Goal: Task Accomplishment & Management: Manage account settings

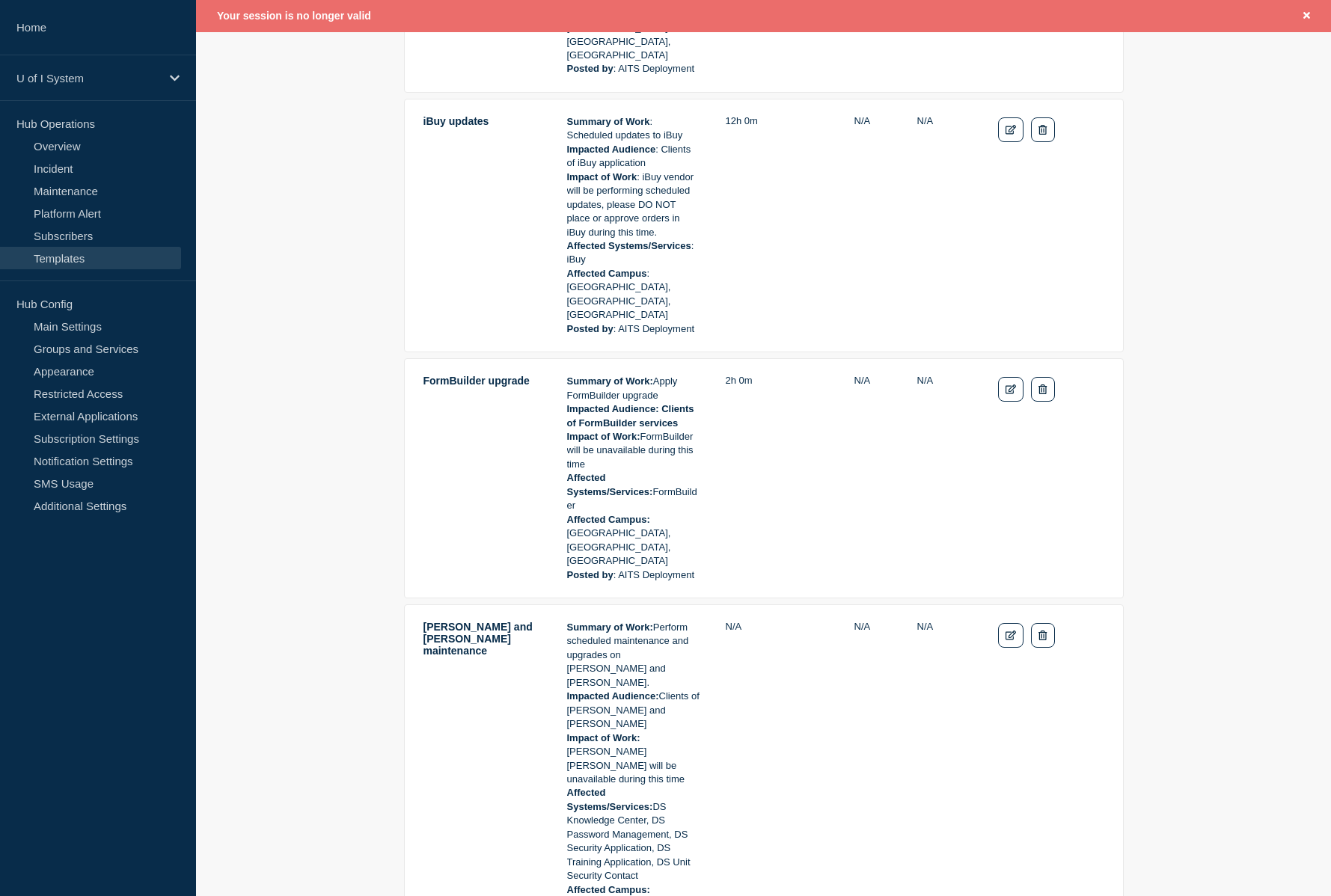
scroll to position [2689, 0]
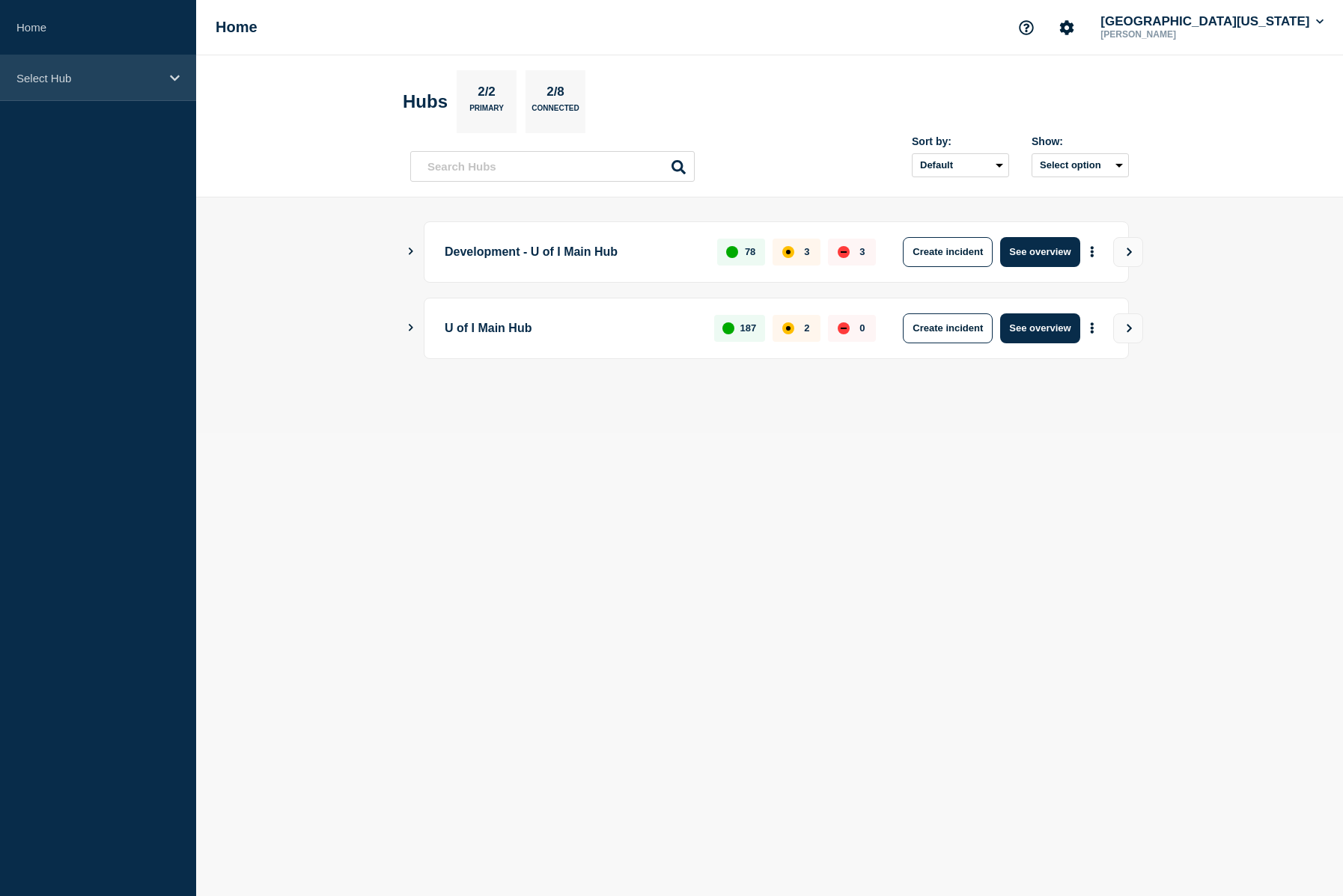
click at [176, 79] on icon at bounding box center [175, 77] width 10 height 6
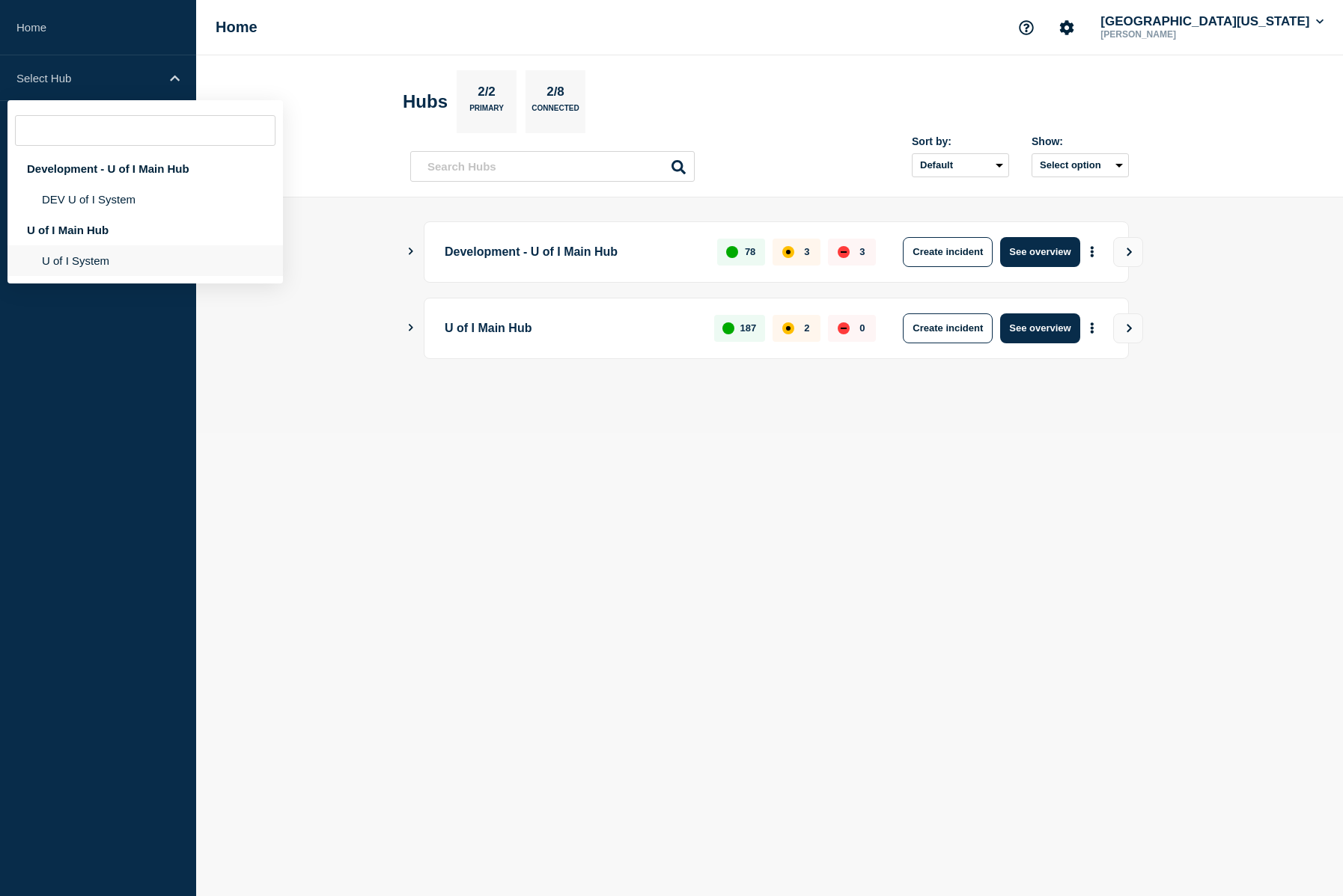
click at [92, 263] on li "U of I System" at bounding box center [145, 260] width 275 height 31
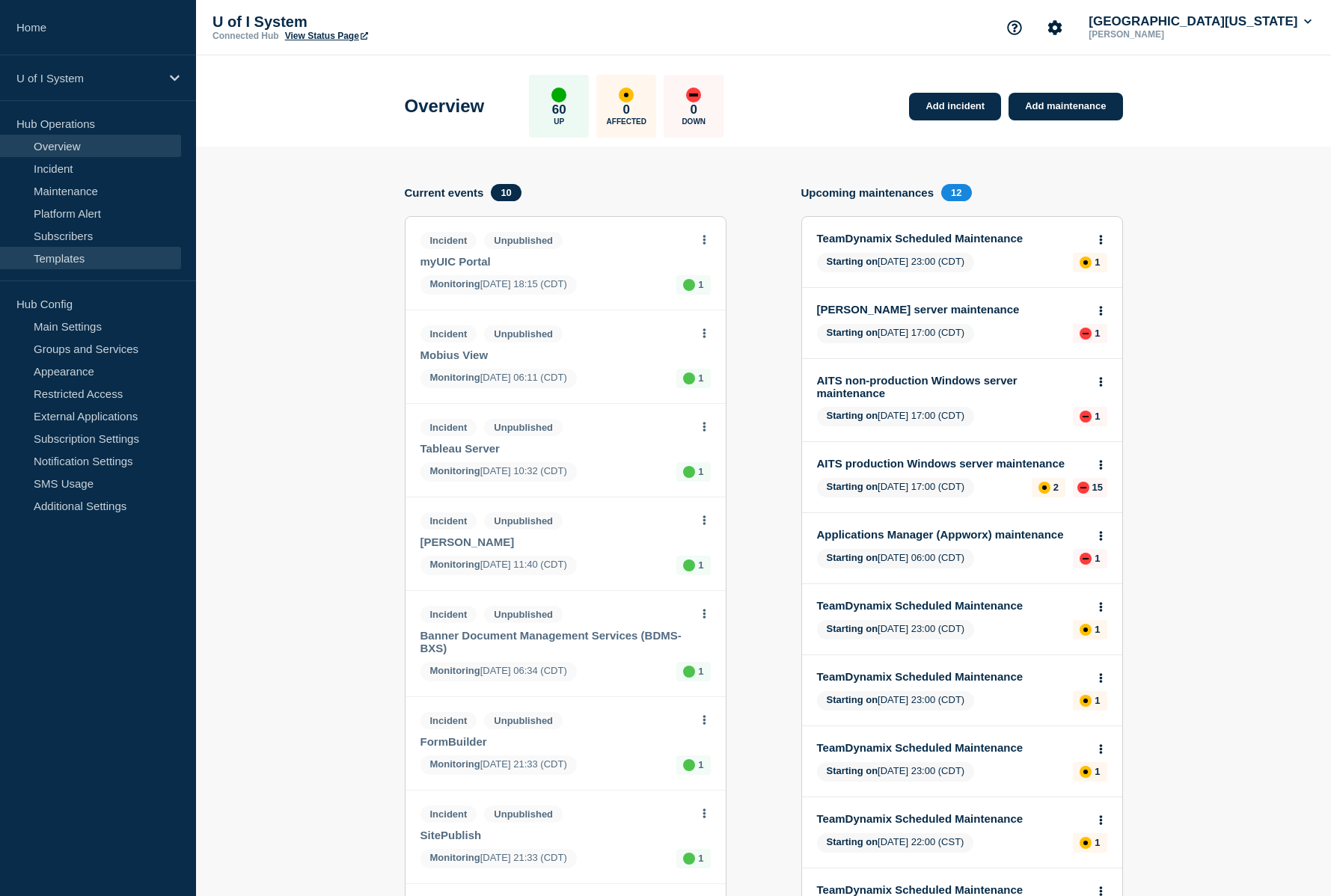
click at [74, 263] on link "Templates" at bounding box center [91, 258] width 181 height 23
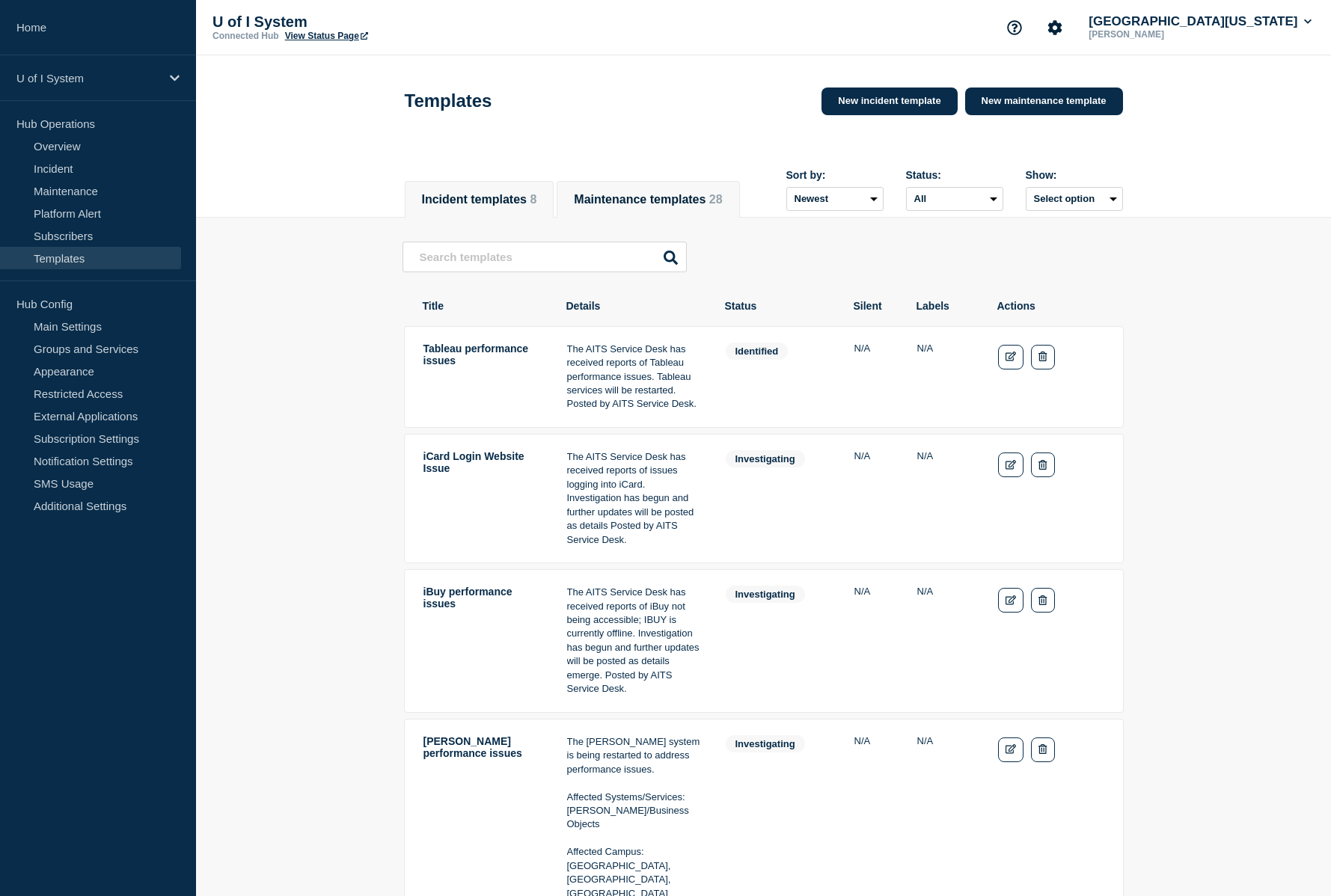
click at [681, 193] on button "Maintenance templates 28" at bounding box center [648, 200] width 149 height 13
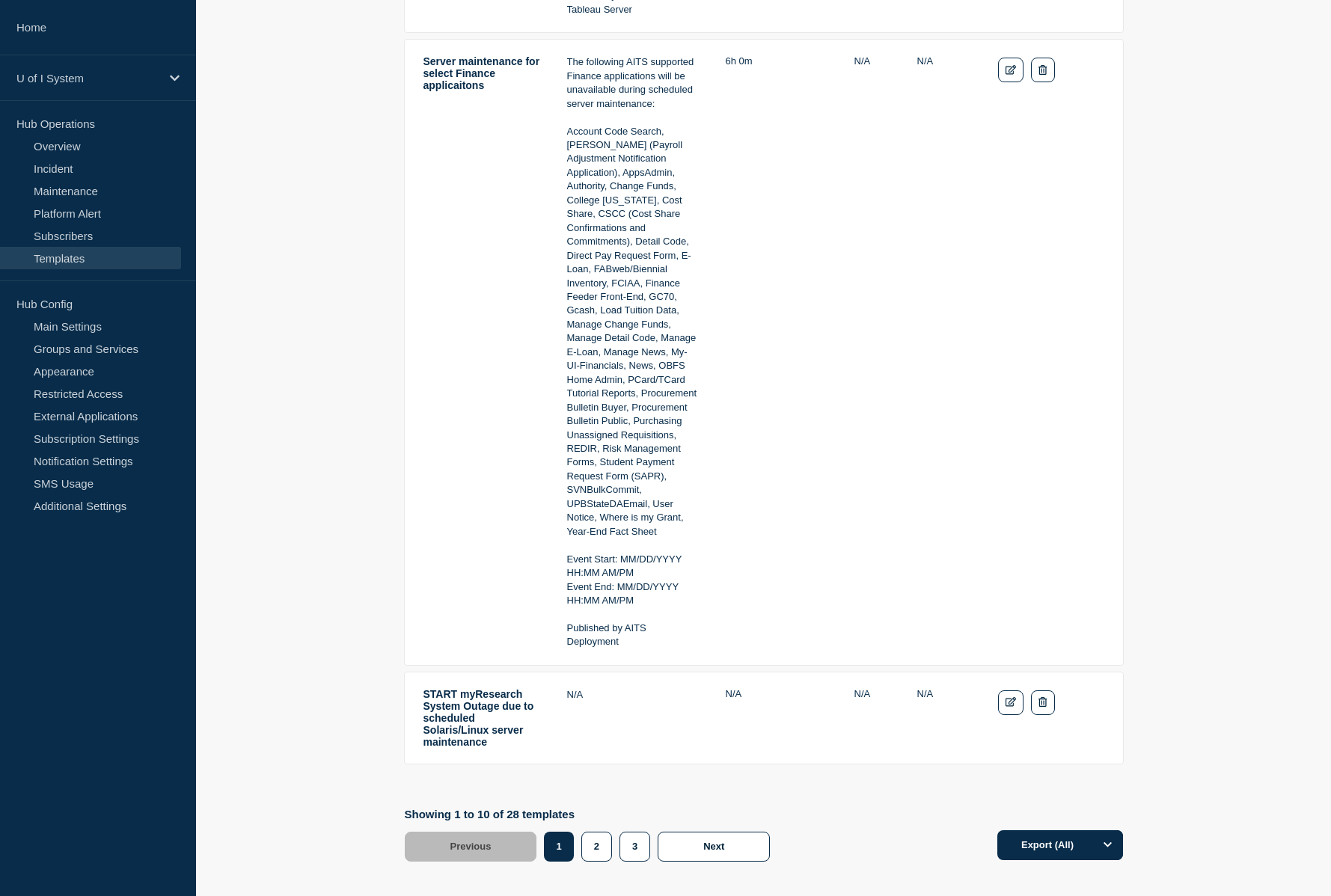
scroll to position [3212, 0]
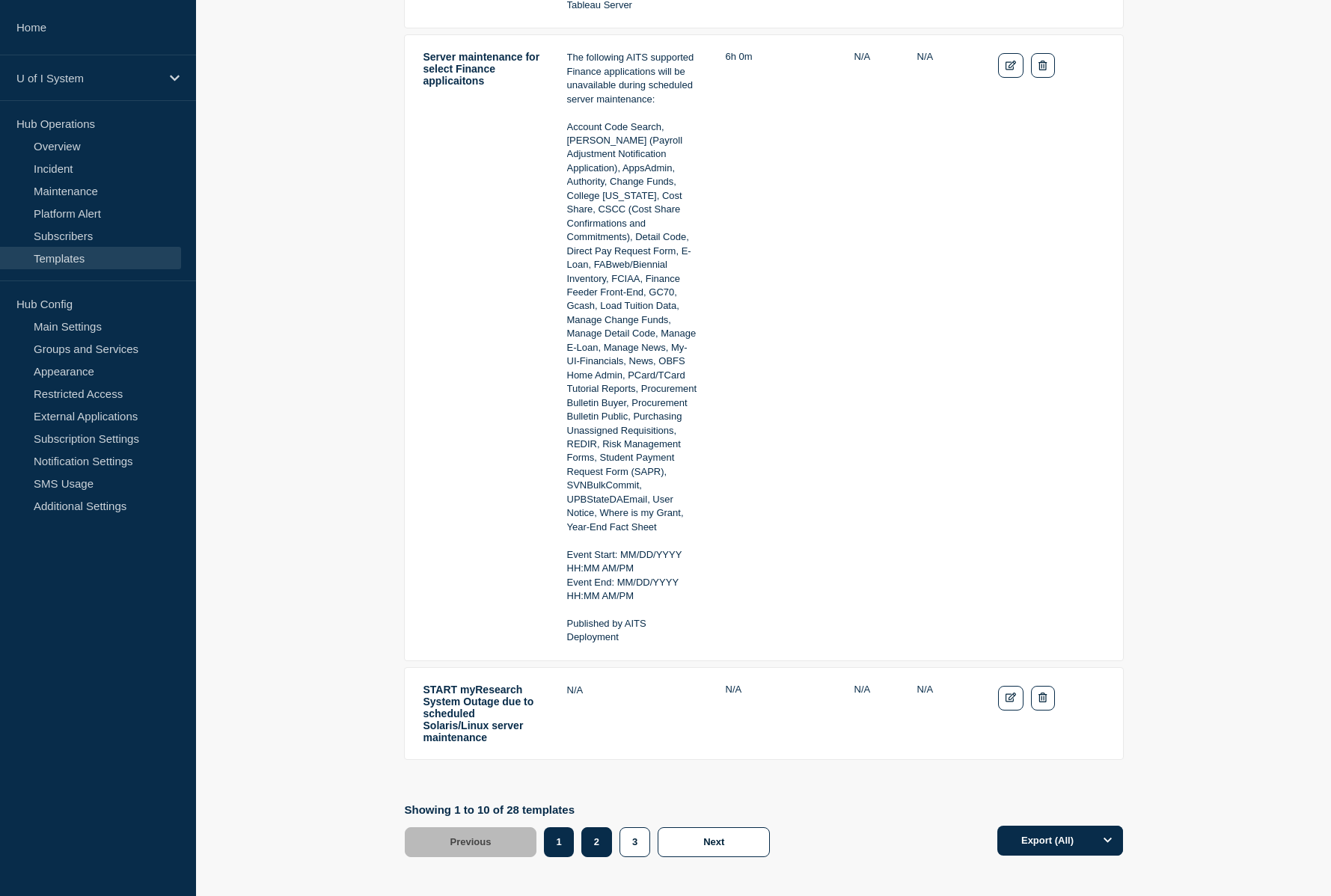
click at [608, 827] on button "2" at bounding box center [597, 842] width 31 height 30
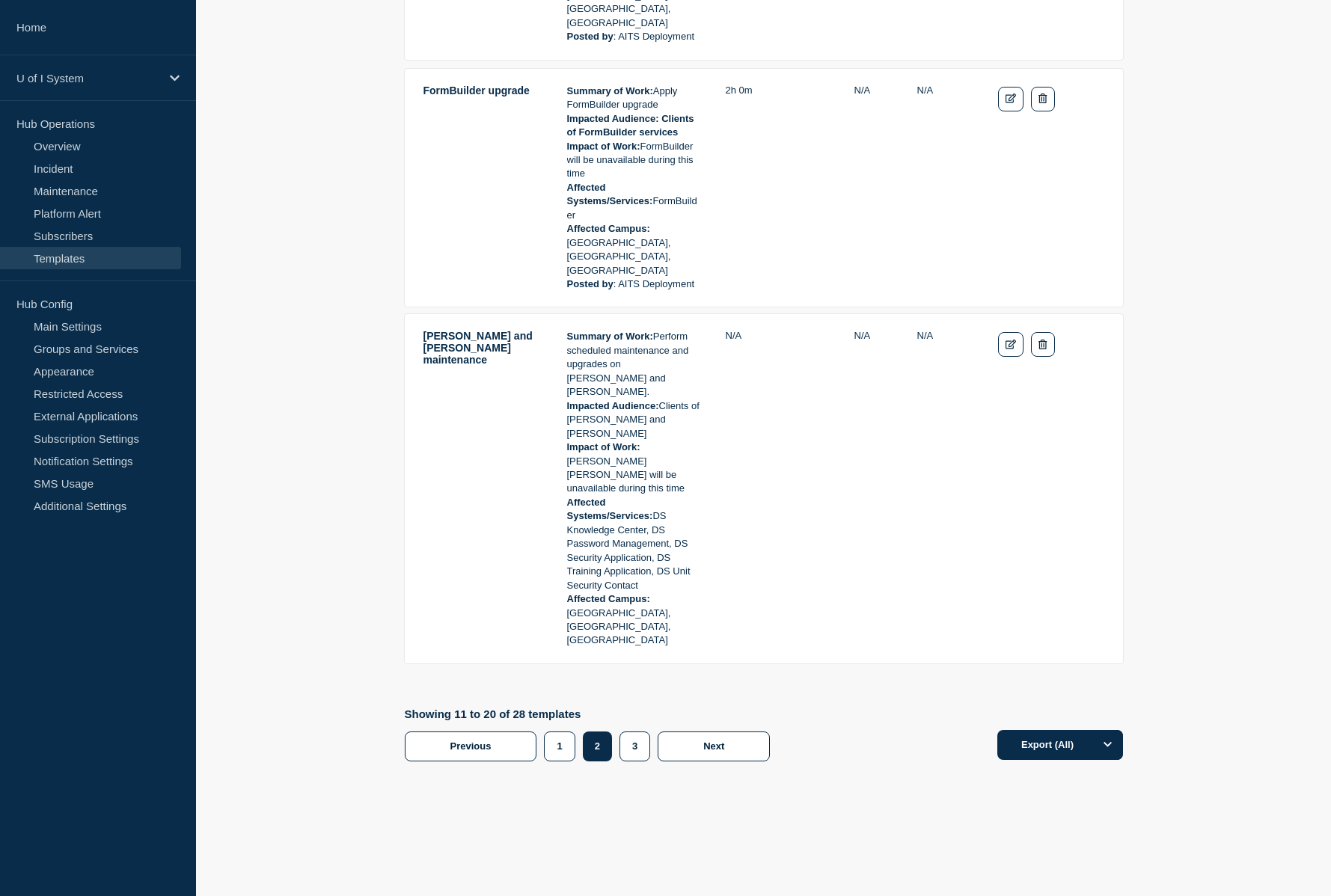
scroll to position [2657, 0]
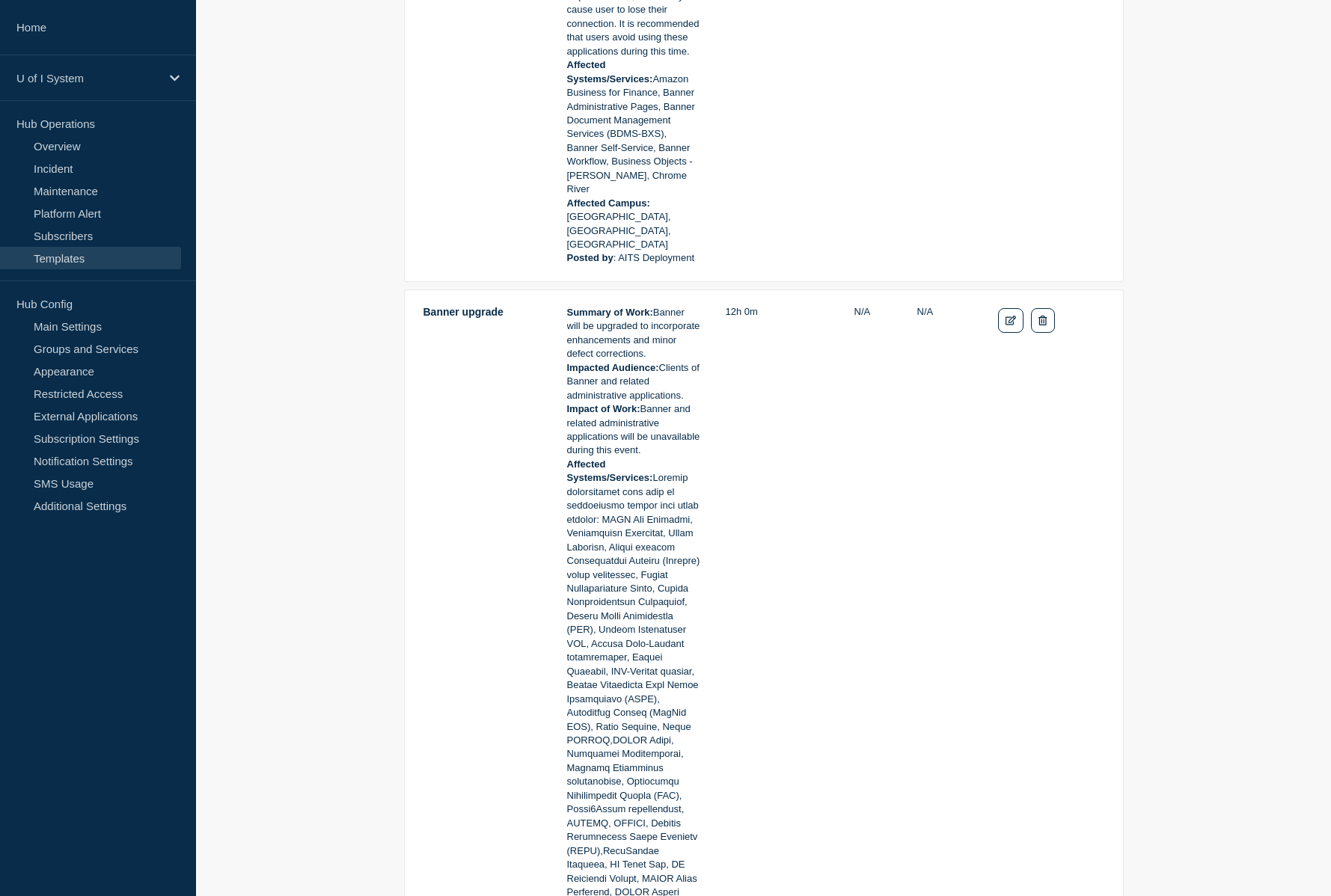
scroll to position [916, 0]
click at [1014, 317] on icon "Edit" at bounding box center [1010, 322] width 11 height 10
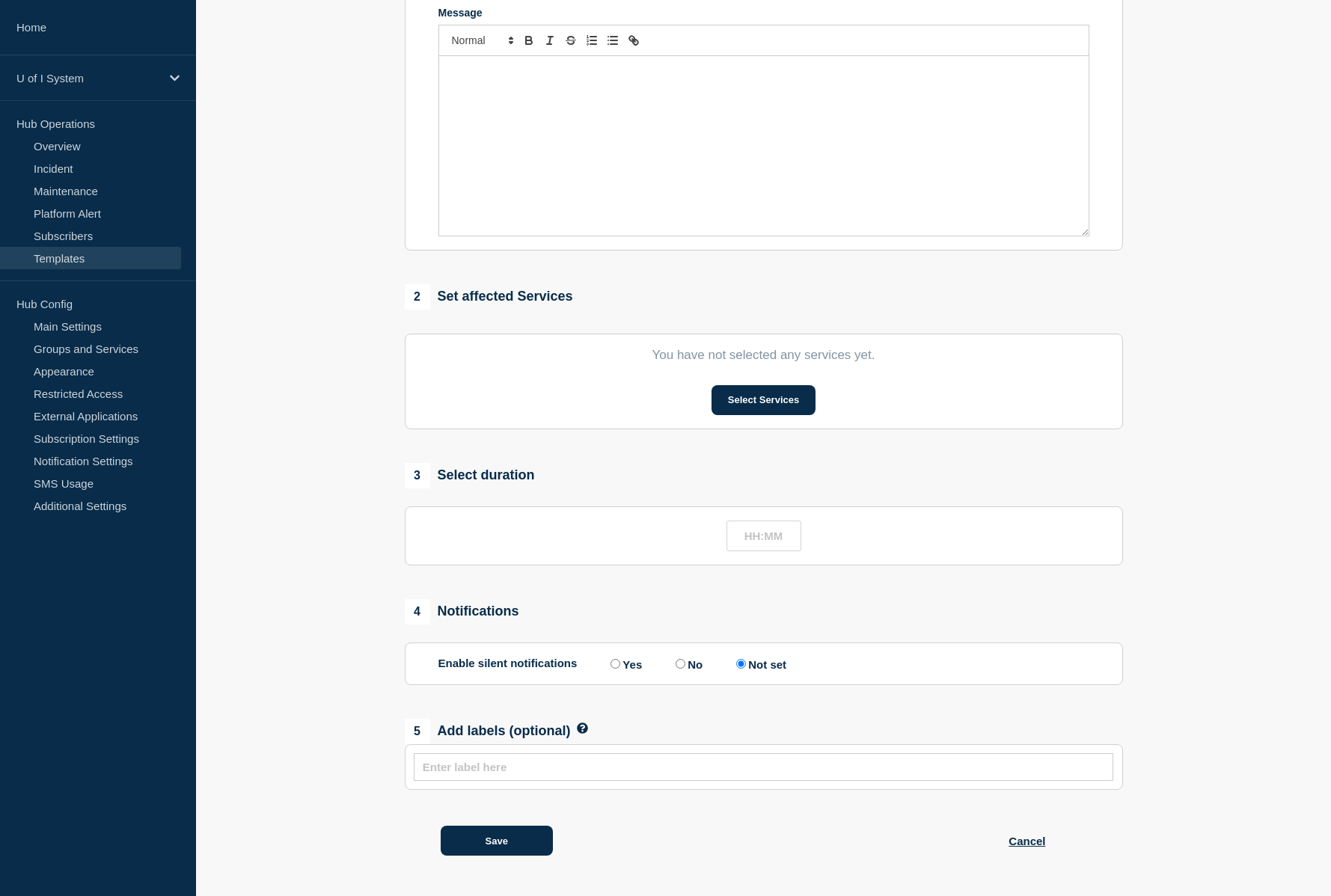
type input "Banner upgrade"
type input "12:00"
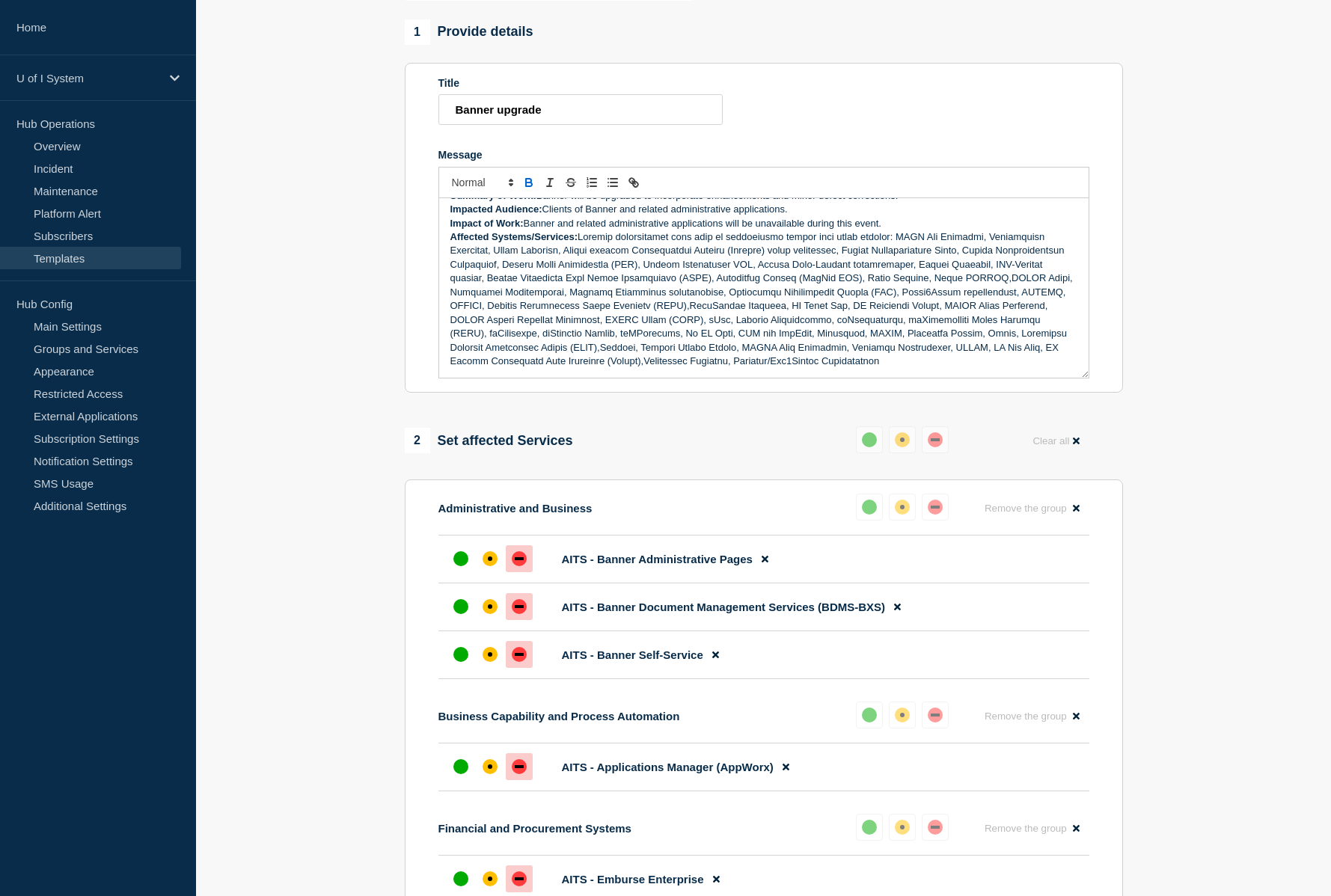
scroll to position [247, 0]
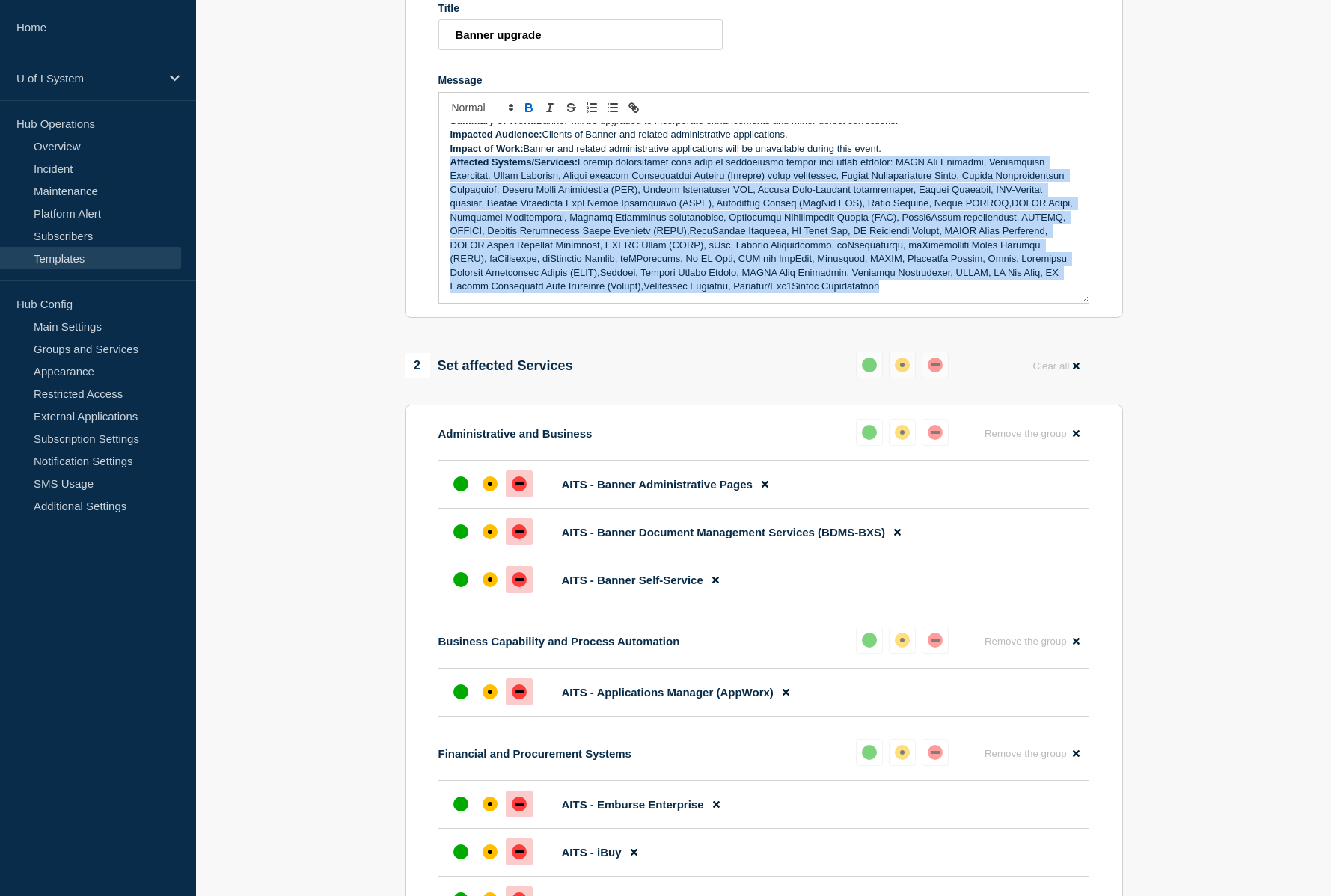
drag, startPoint x: 906, startPoint y: 292, endPoint x: 452, endPoint y: 170, distance: 470.1
click at [452, 170] on p "Affected Systems/Services:" at bounding box center [764, 224] width 627 height 138
